Goal: Book appointment/travel/reservation

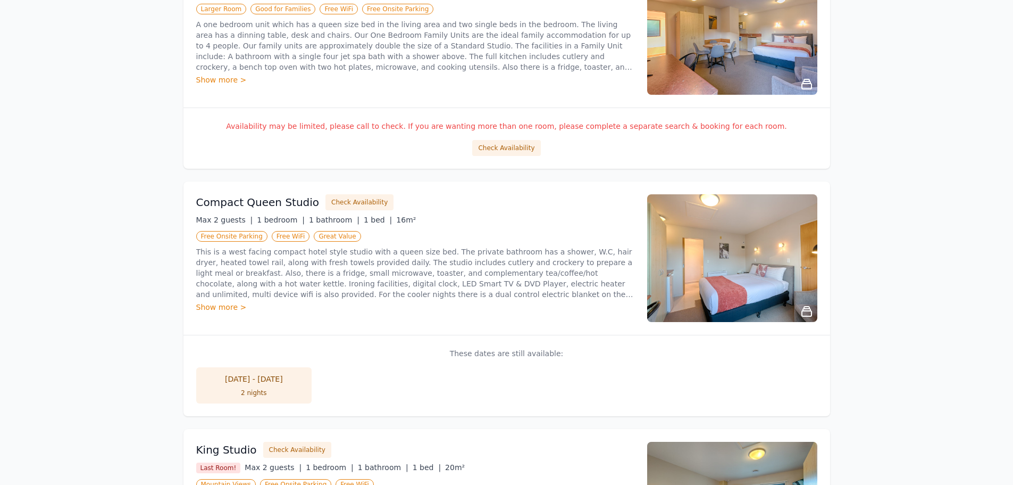
scroll to position [213, 0]
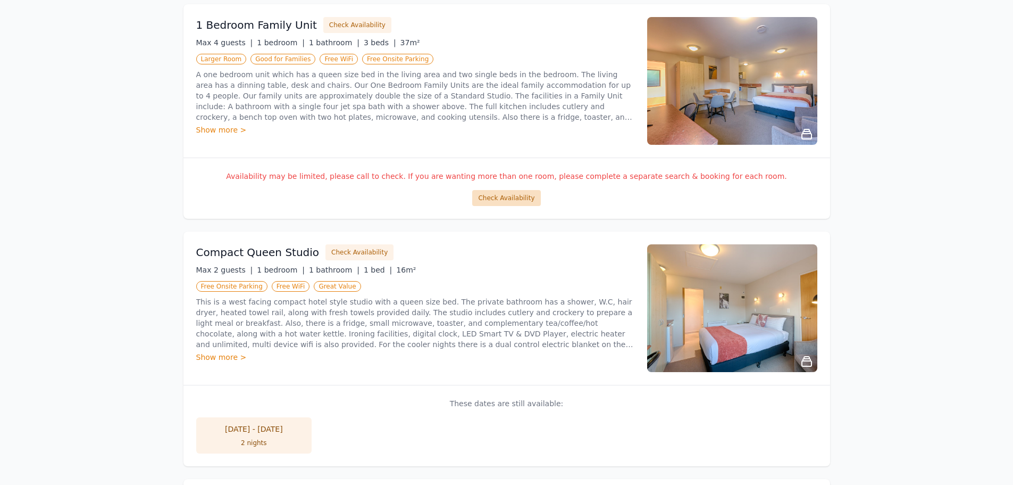
click at [505, 197] on button "Check Availability" at bounding box center [506, 198] width 68 height 16
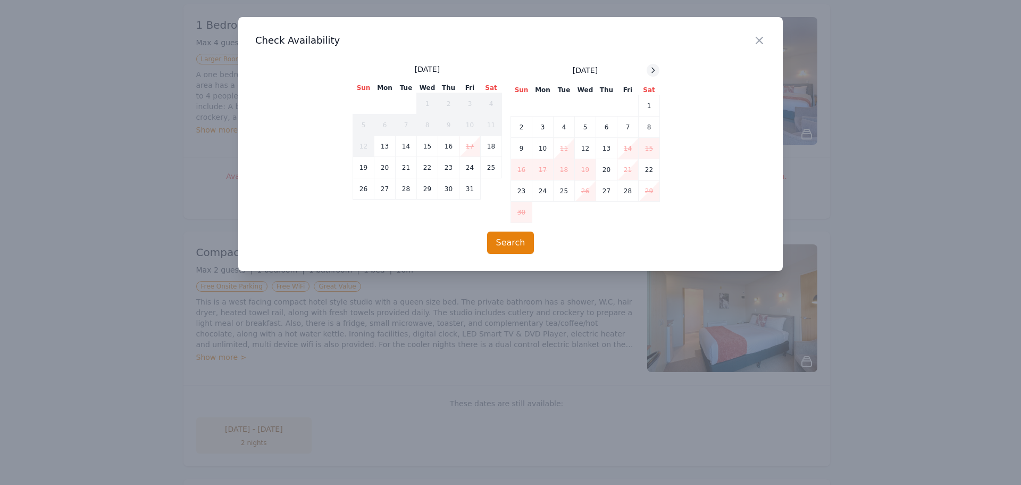
click at [650, 72] on icon at bounding box center [653, 70] width 9 height 9
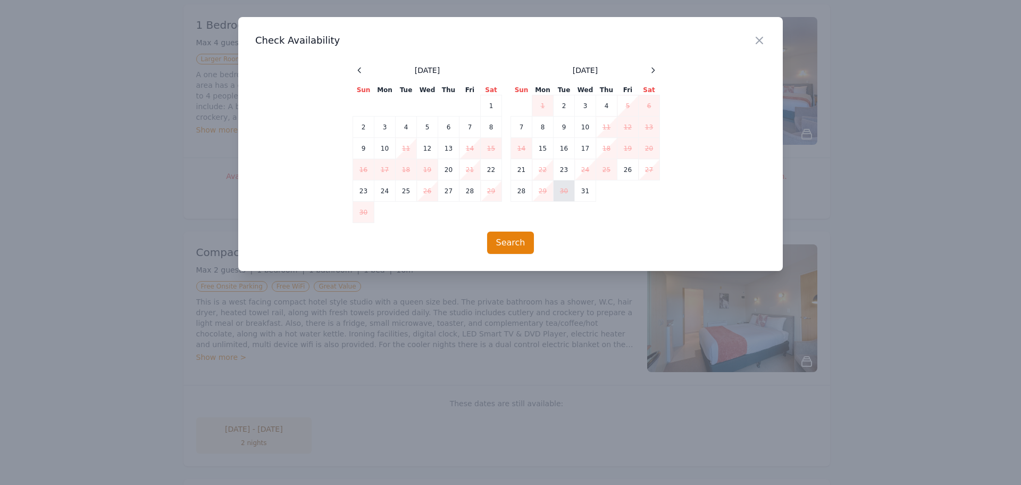
click at [565, 195] on td "30" at bounding box center [564, 190] width 21 height 21
click at [589, 194] on td "31" at bounding box center [585, 190] width 21 height 21
click at [756, 43] on icon "button" at bounding box center [759, 40] width 13 height 13
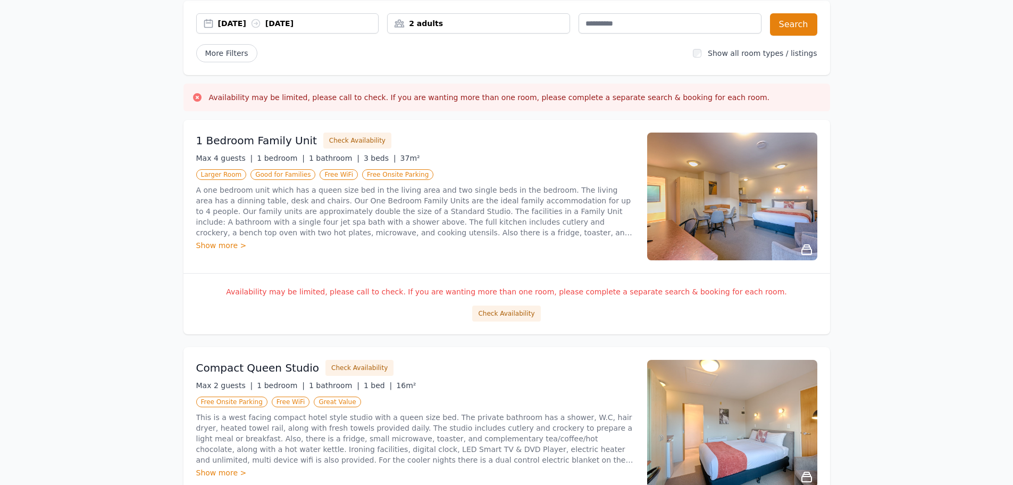
scroll to position [0, 0]
